Goal: Task Accomplishment & Management: Manage account settings

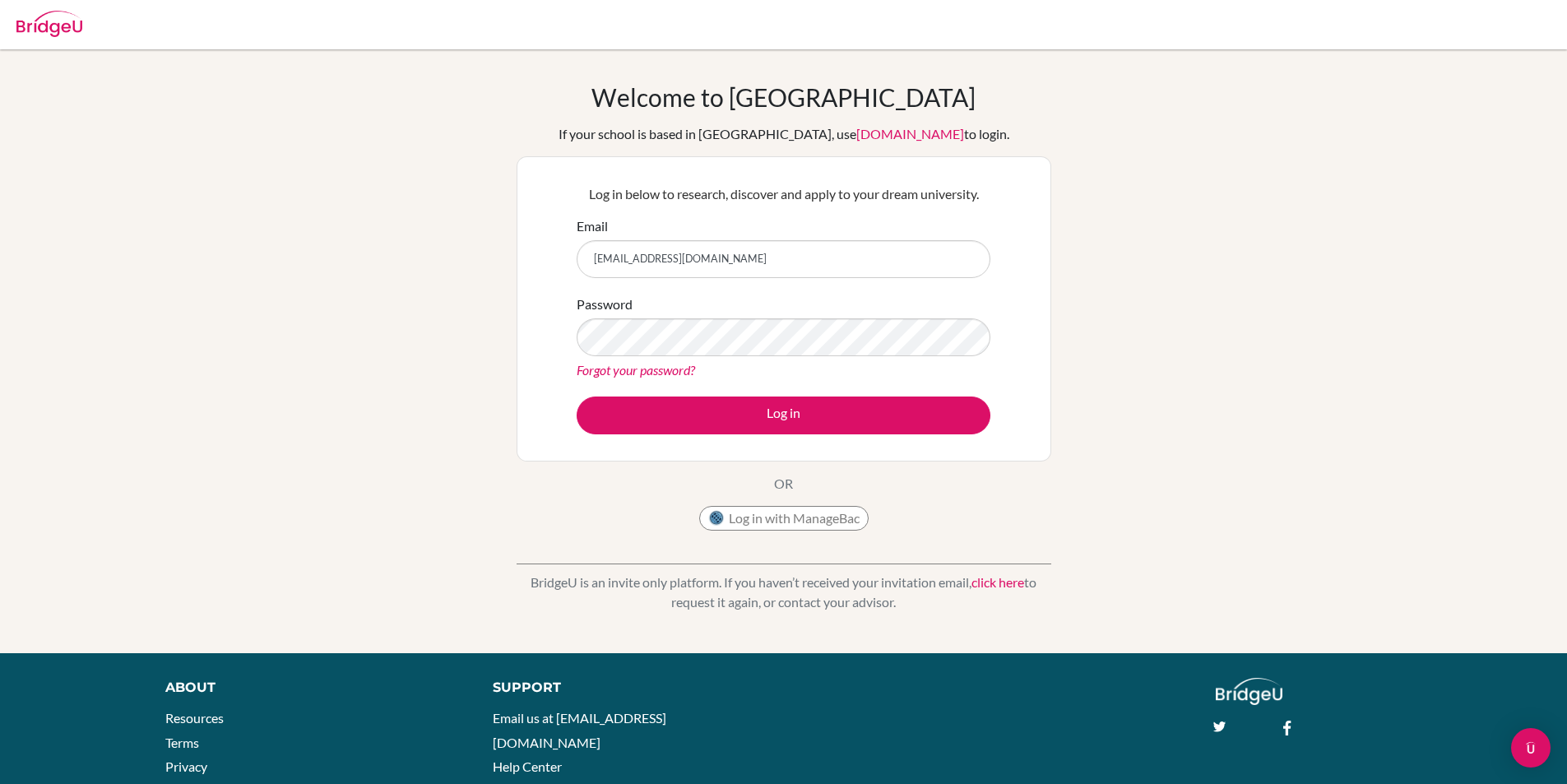
type input "[EMAIL_ADDRESS][DOMAIN_NAME]"
click at [576, 397] on button "Log in" at bounding box center [783, 415] width 413 height 38
click at [662, 373] on link "Forgot your password?" at bounding box center [635, 369] width 118 height 16
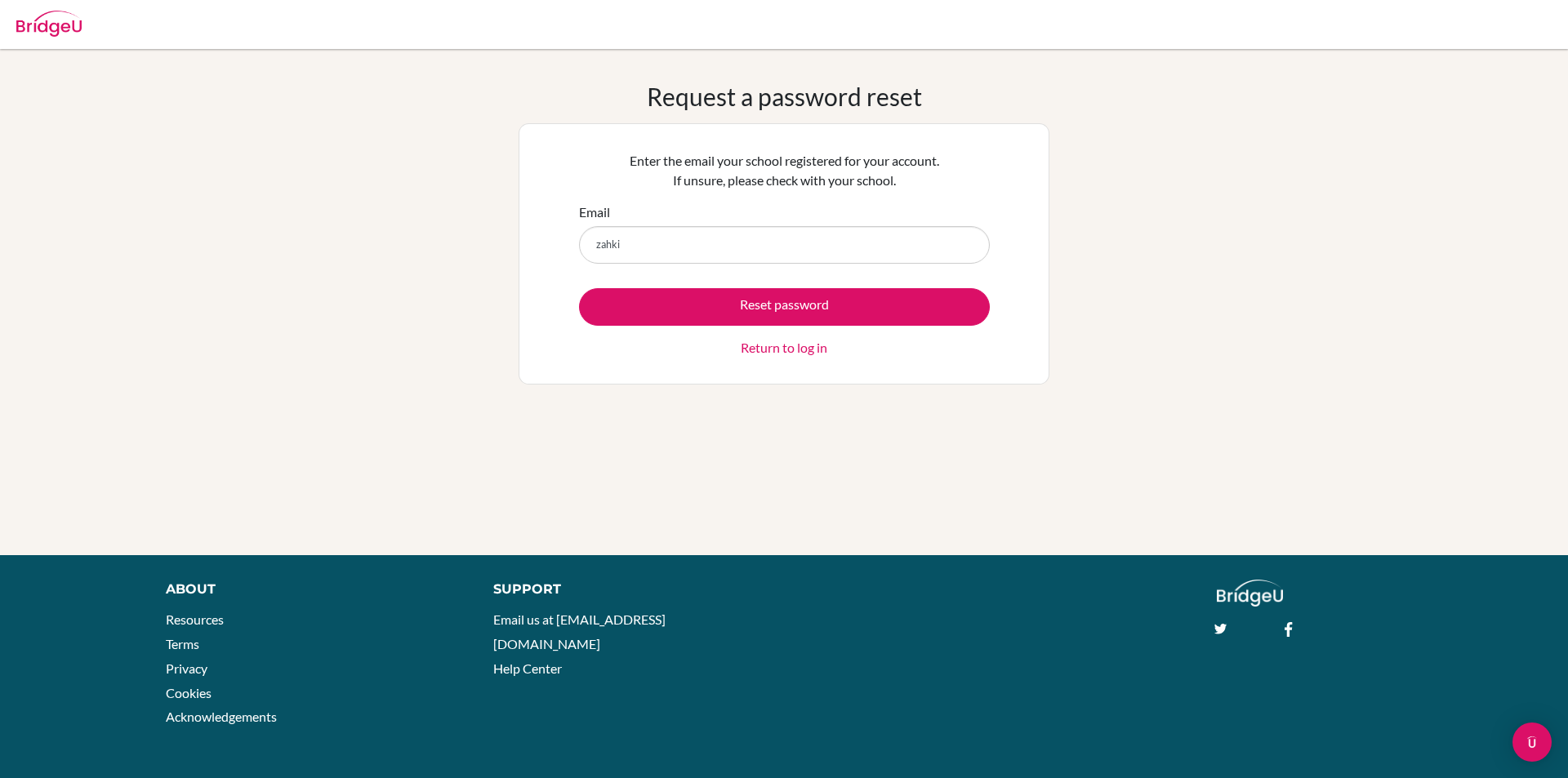
type input "[EMAIL_ADDRESS][DOMAIN_NAME]"
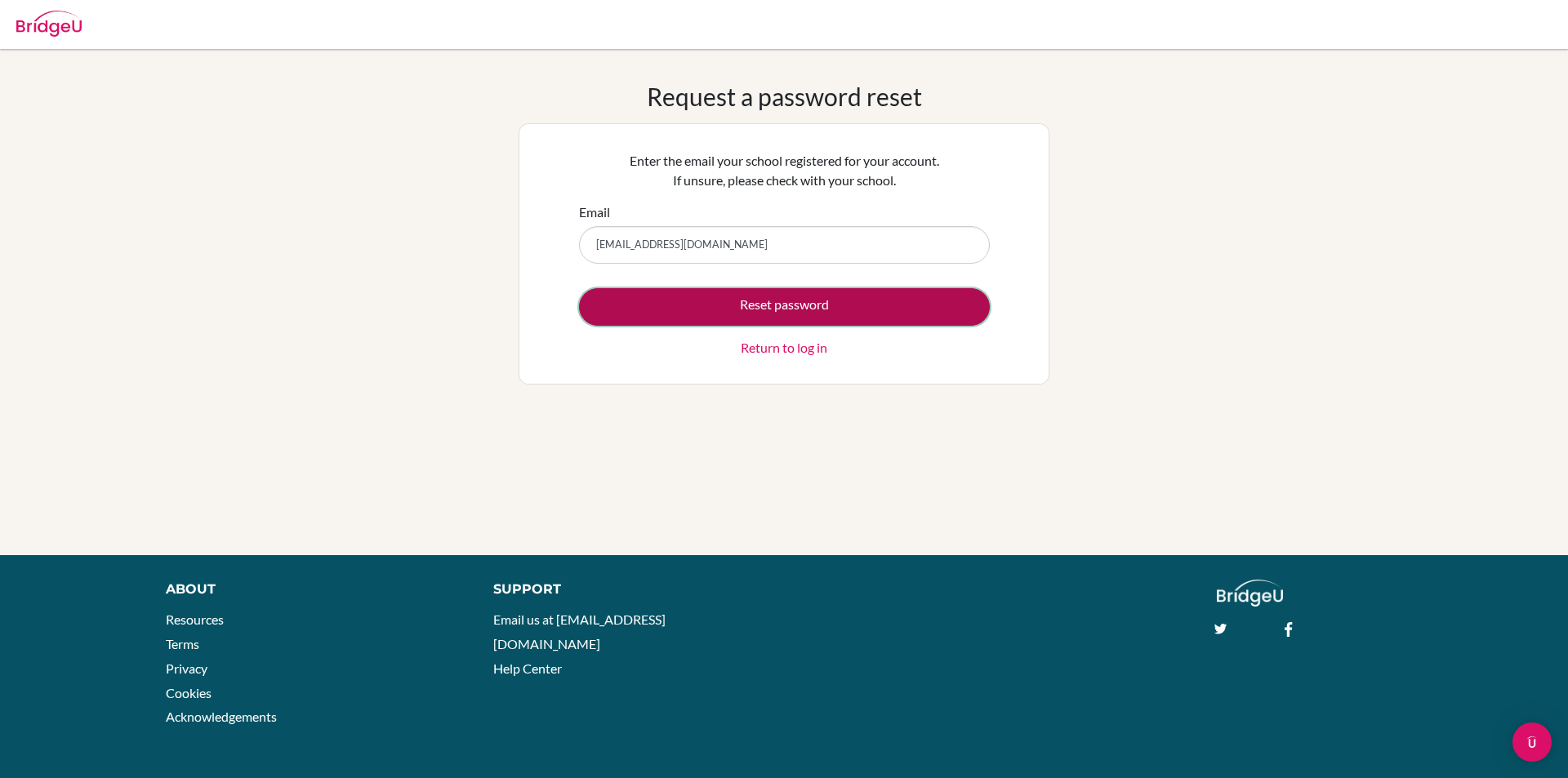
click at [783, 305] on button "Reset password" at bounding box center [784, 306] width 410 height 38
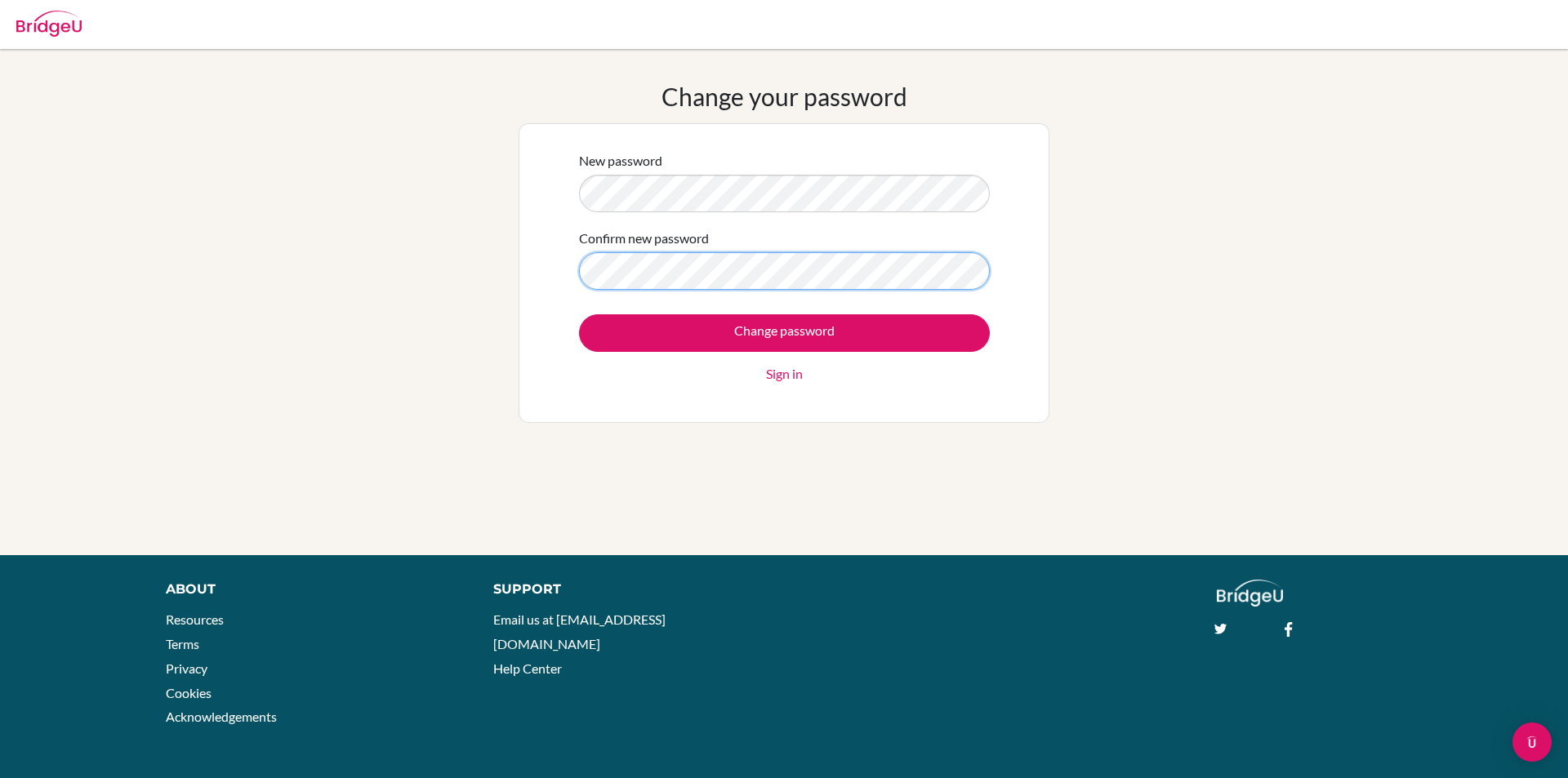
click at [579, 314] on input "Change password" at bounding box center [784, 332] width 410 height 38
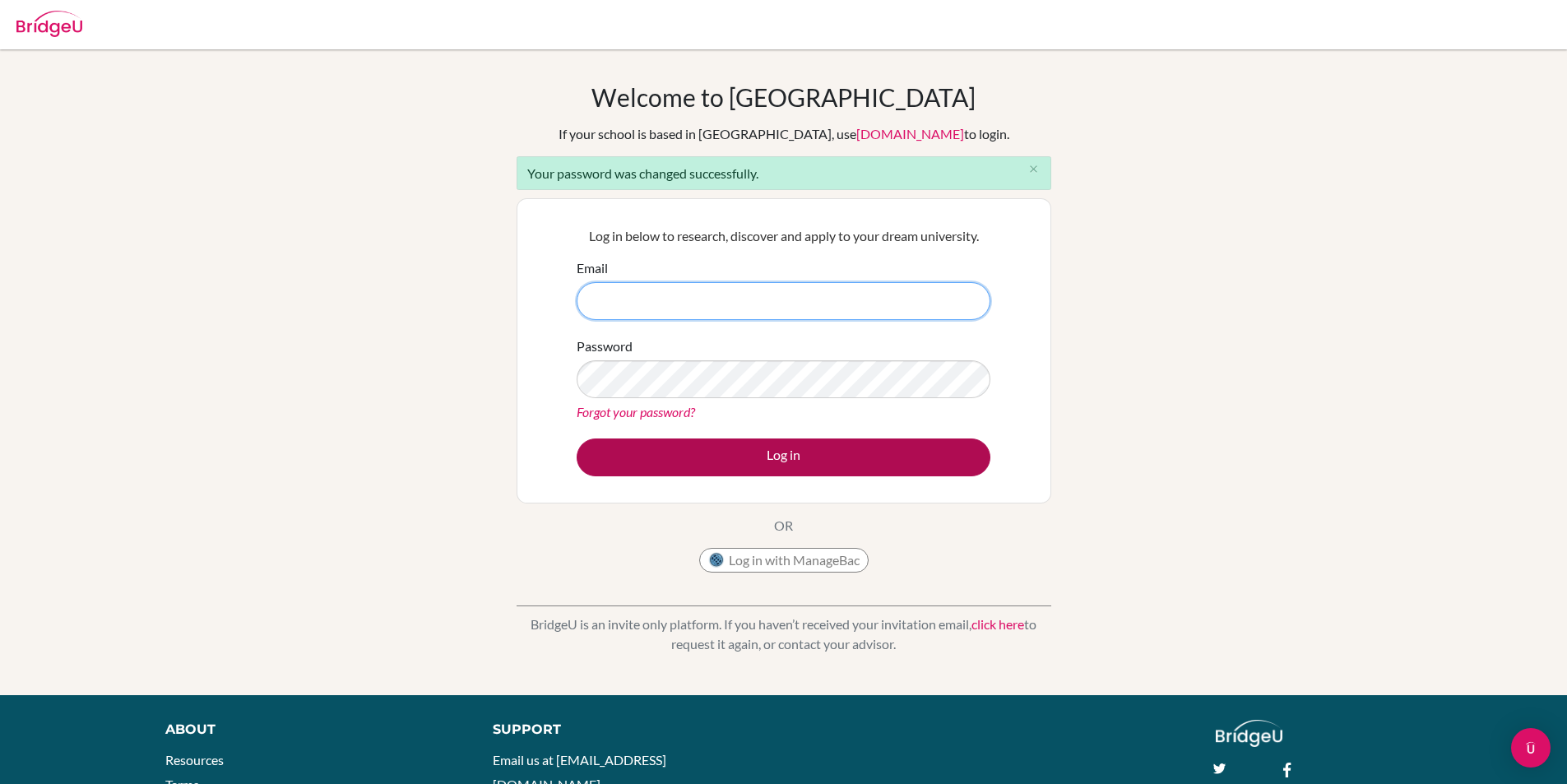
type input "[EMAIL_ADDRESS][DOMAIN_NAME]"
click at [800, 465] on button "Log in" at bounding box center [783, 457] width 413 height 38
